Goal: Connect with others: Connect with others

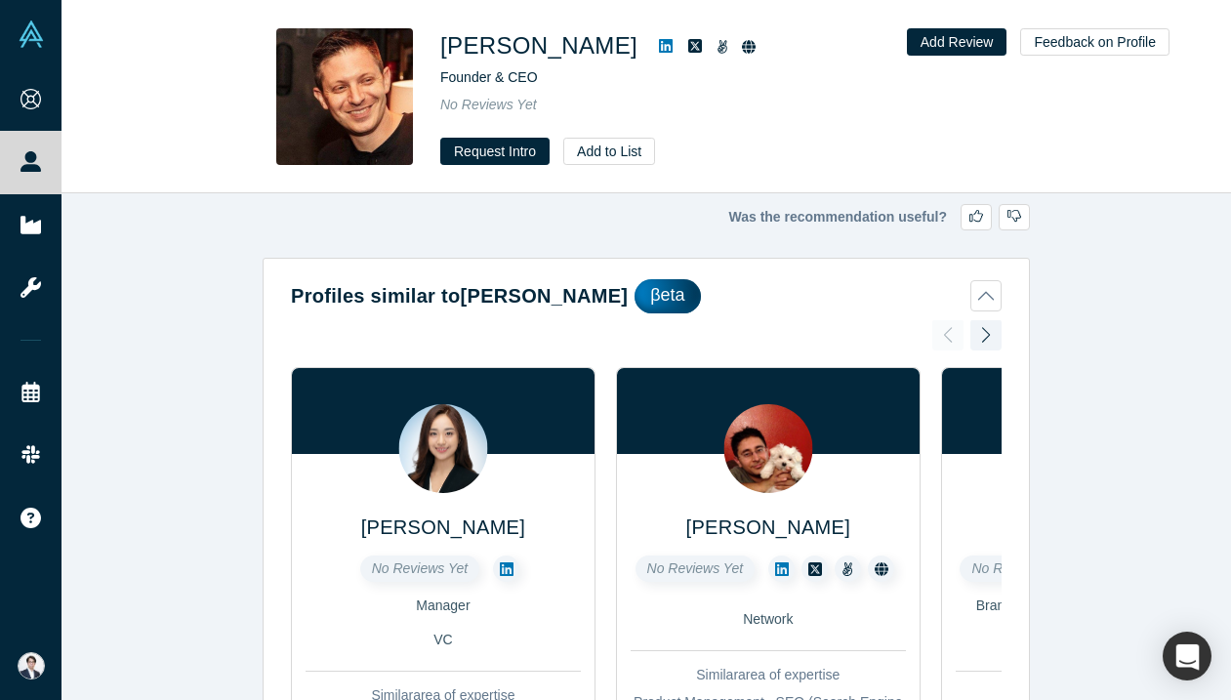
scroll to position [2339, 0]
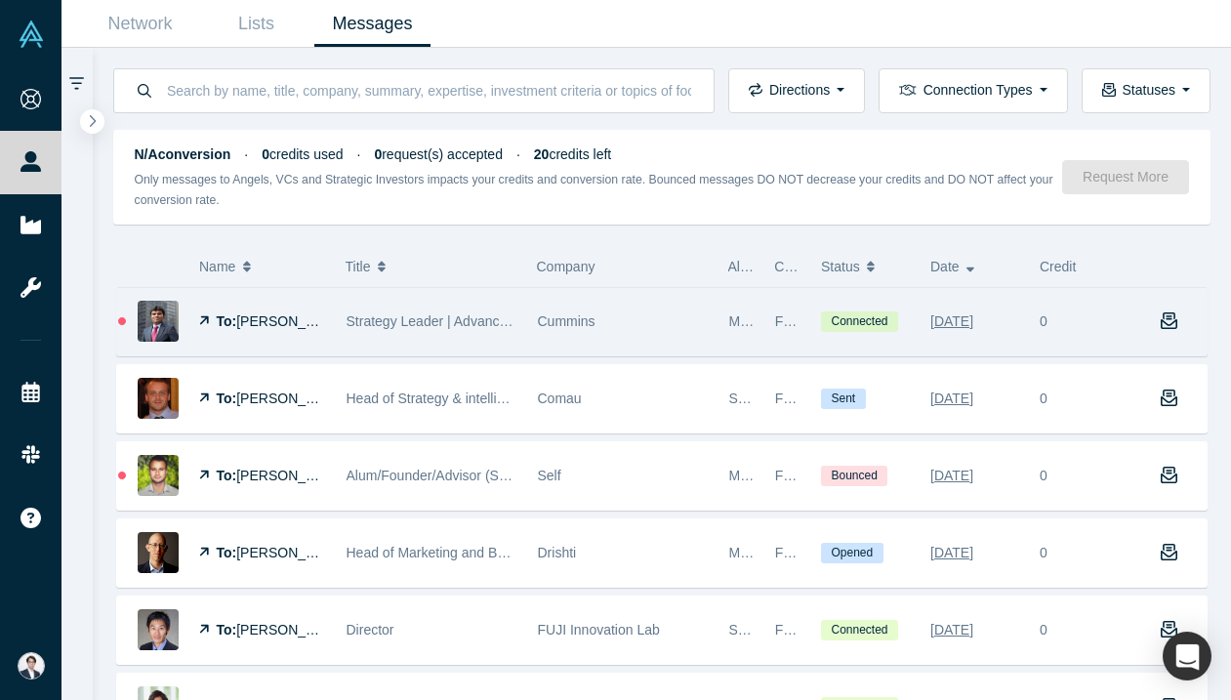
click at [511, 303] on div "Strategy Leader | Advanced Technologies | New Ventures | Decarbonization" at bounding box center [432, 321] width 171 height 67
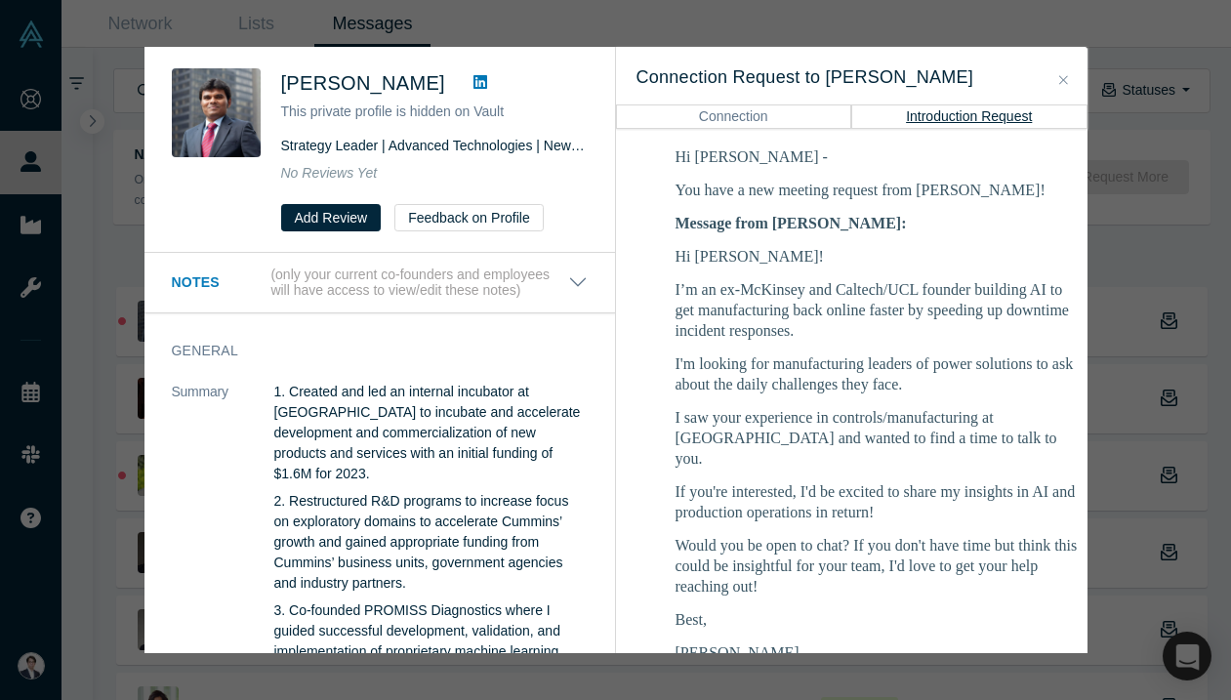
scroll to position [389, 0]
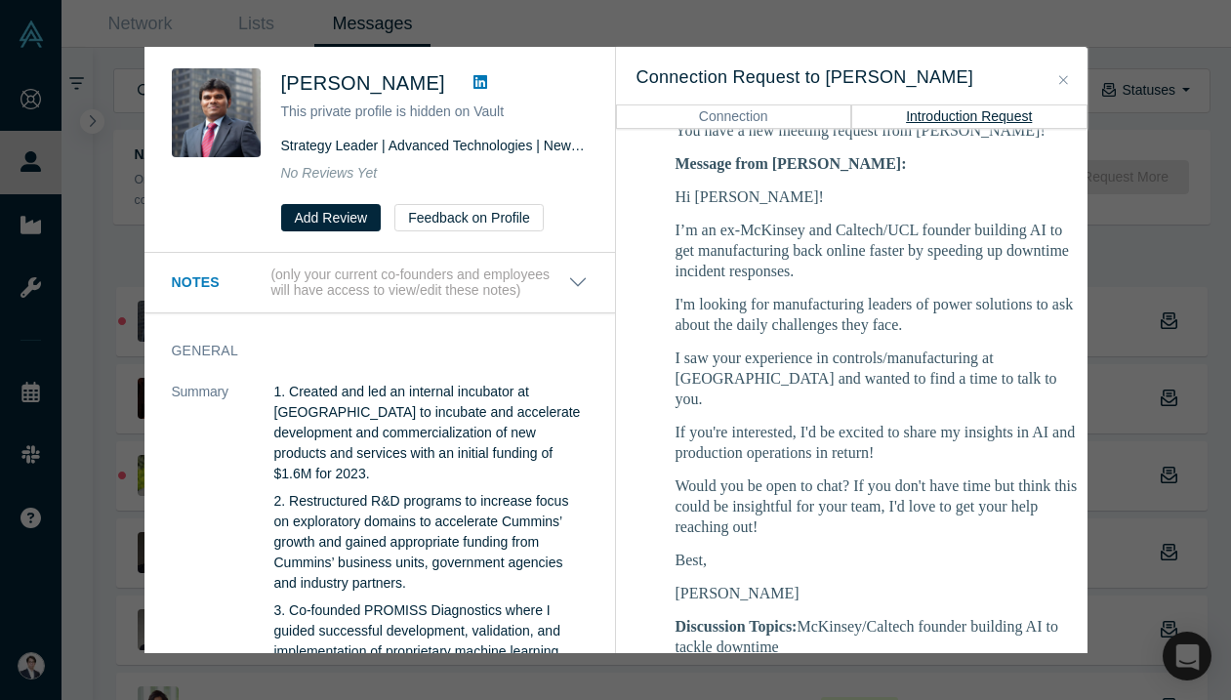
click at [1183, 240] on div "Jeffrey Diwakar This private profile is hidden on Vault Strategy Leader | Advan…" at bounding box center [615, 350] width 1231 height 700
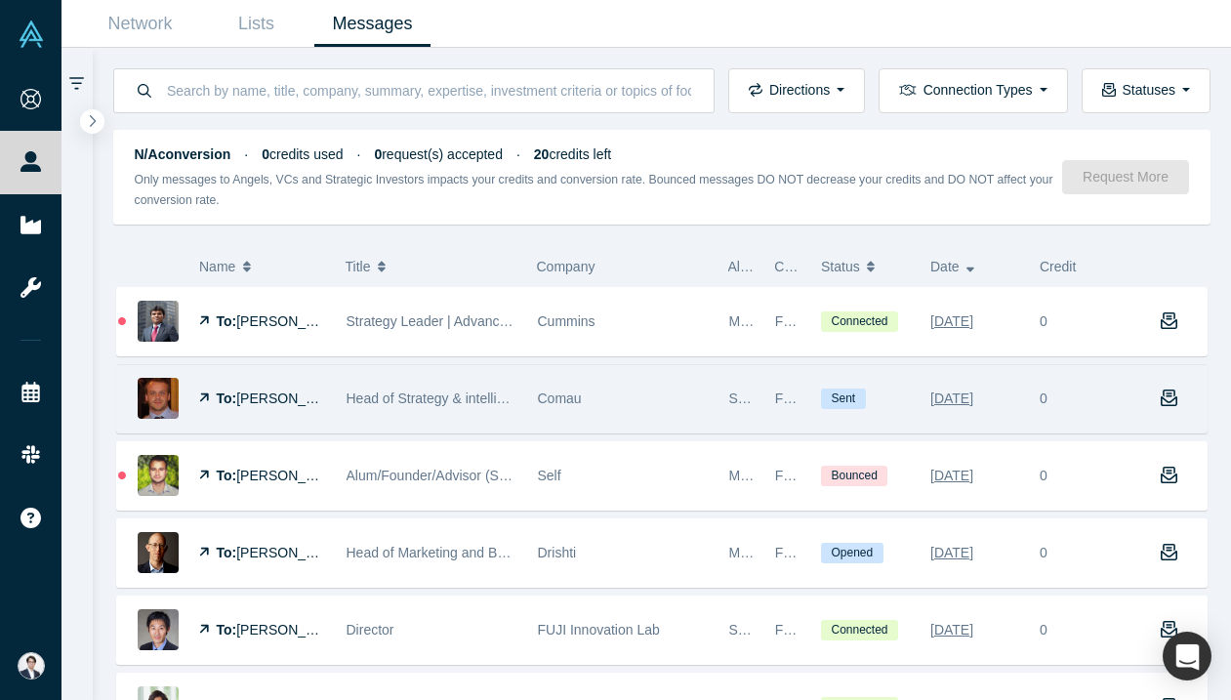
scroll to position [203, 0]
